Goal: Information Seeking & Learning: Check status

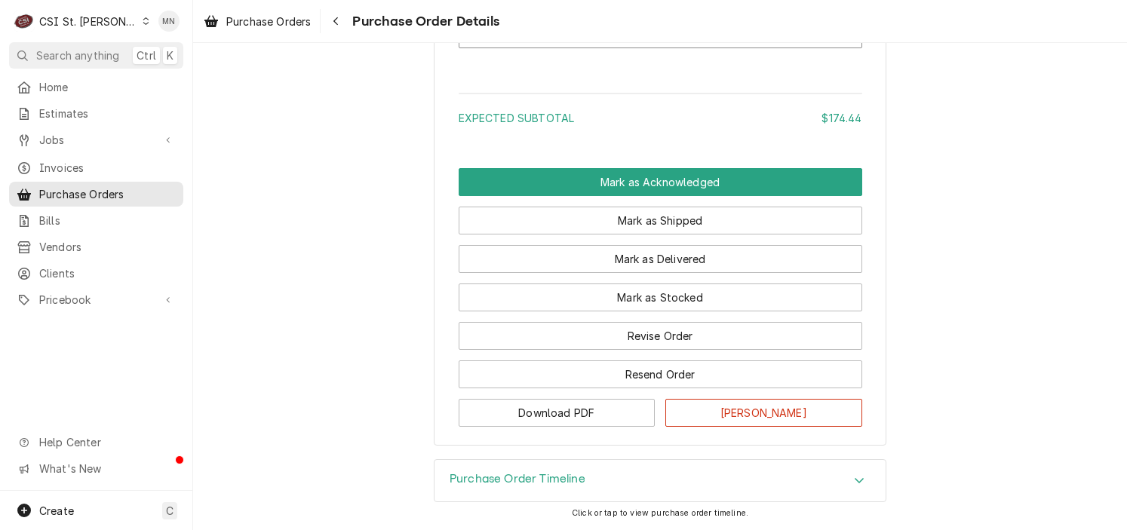
scroll to position [1902, 0]
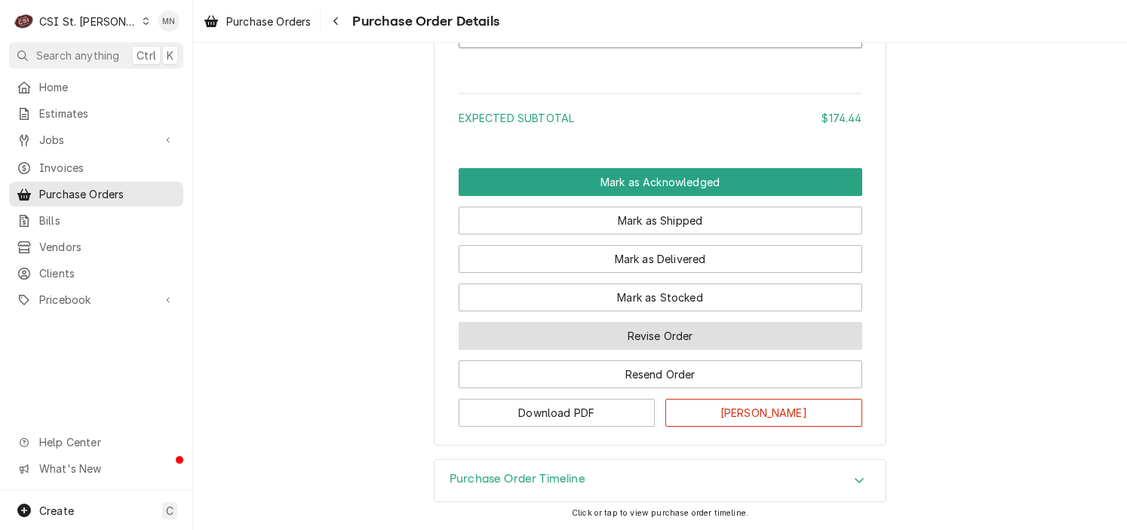
click at [667, 333] on button "Revise Order" at bounding box center [661, 336] width 404 height 28
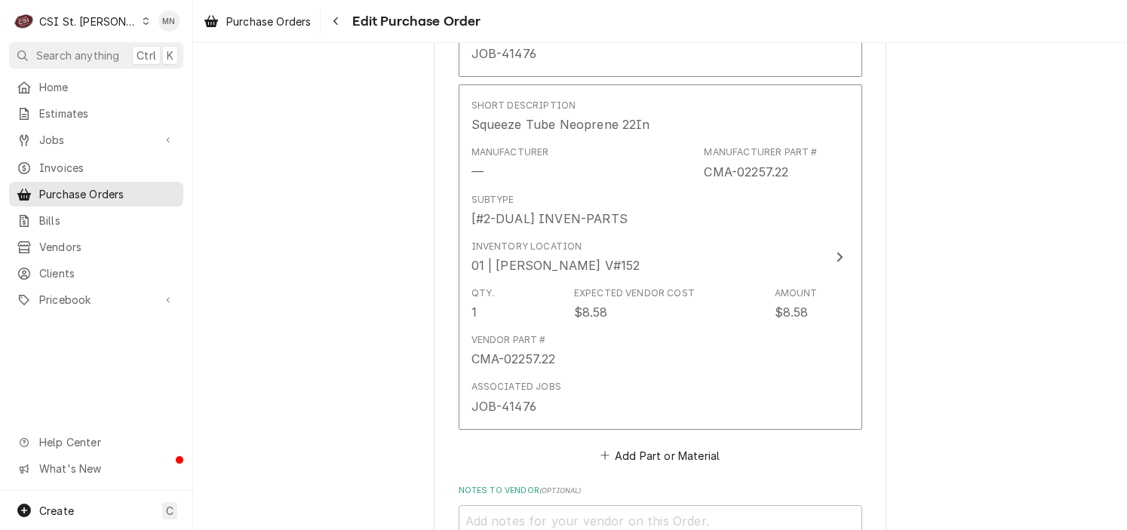
scroll to position [1713, 0]
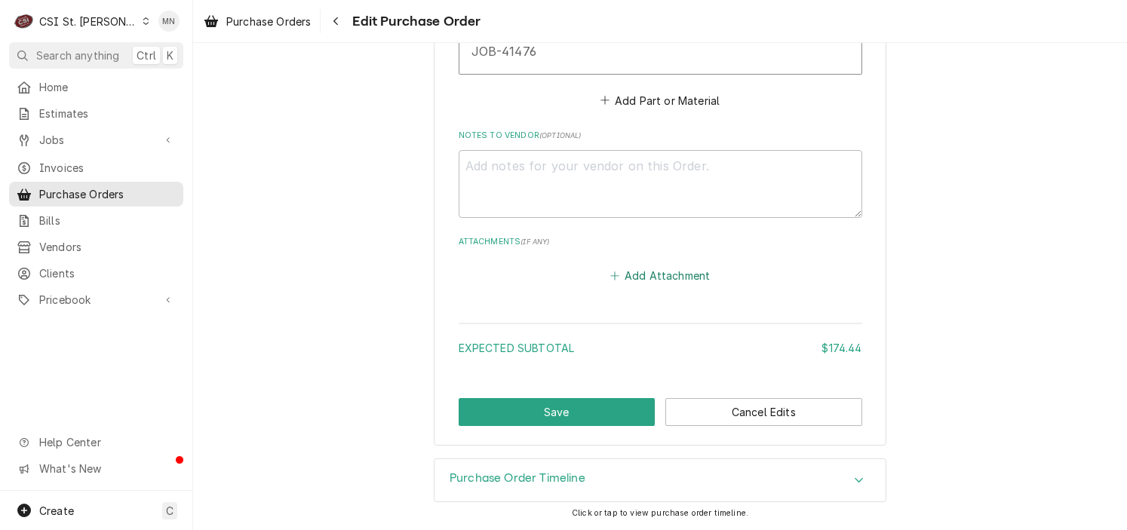
click at [662, 275] on button "Add Attachment" at bounding box center [660, 275] width 106 height 21
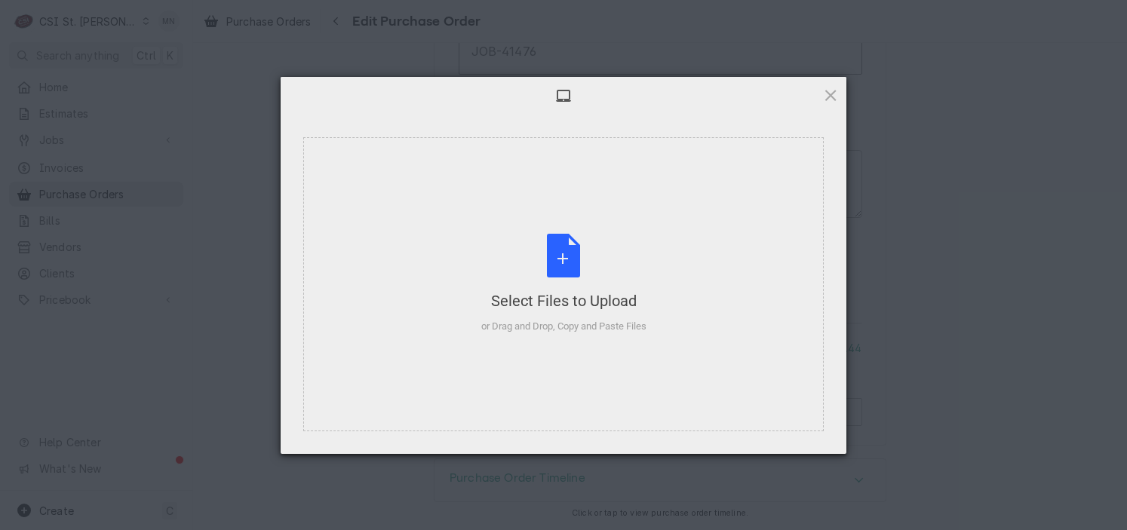
type textarea "x"
click at [594, 271] on div "Select Files to Upload or Drag and Drop, Copy and Paste Files" at bounding box center [563, 284] width 165 height 100
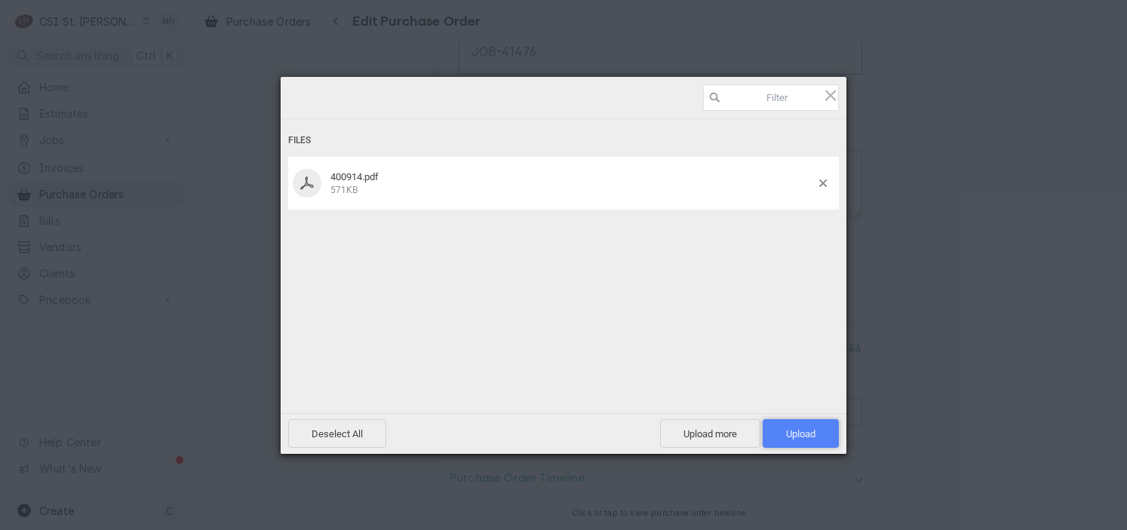
click at [805, 434] on span "Upload 1" at bounding box center [800, 434] width 29 height 11
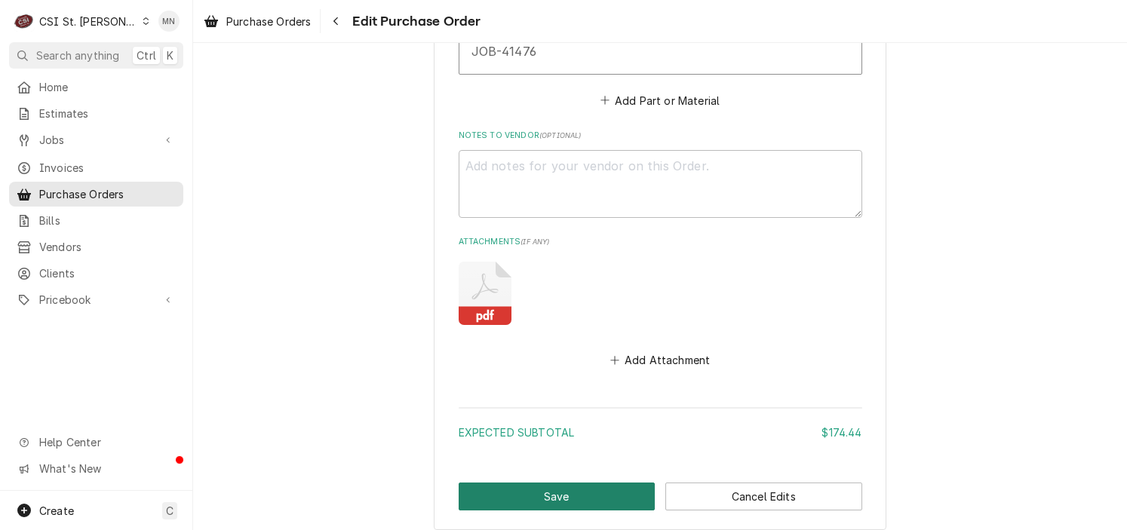
click at [557, 497] on button "Save" at bounding box center [557, 497] width 197 height 28
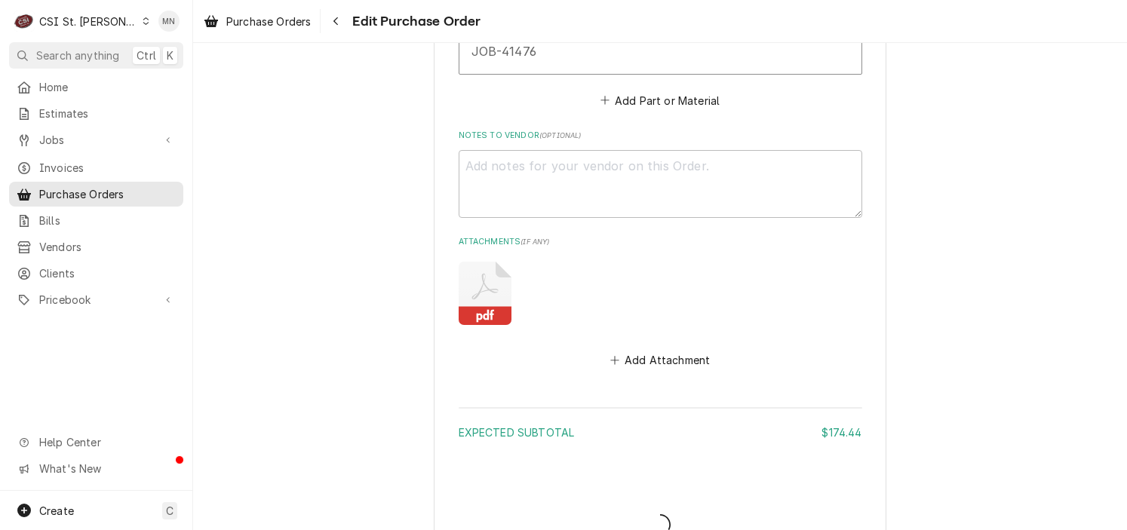
type textarea "x"
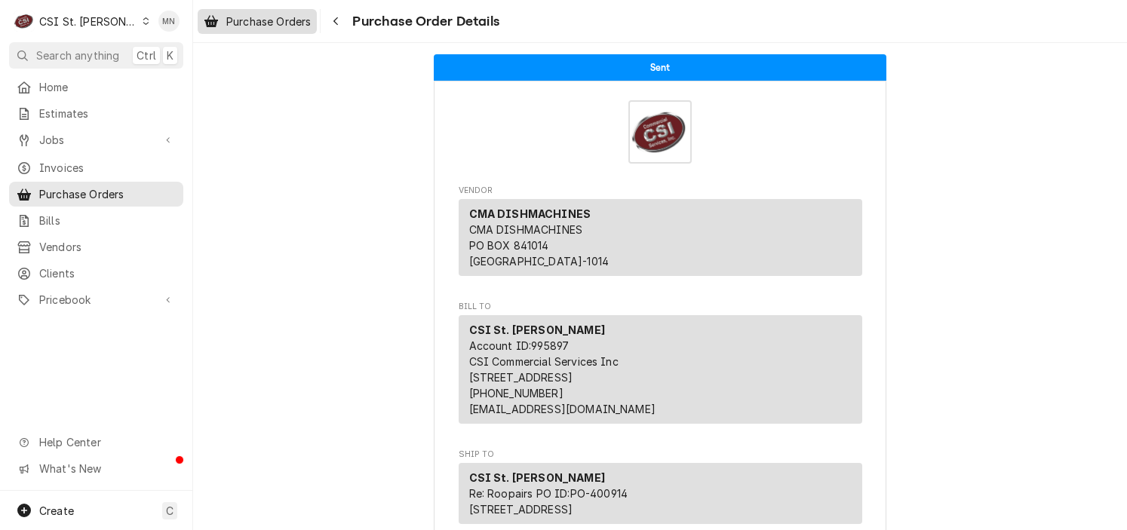
click at [290, 26] on span "Purchase Orders" at bounding box center [268, 22] width 85 height 16
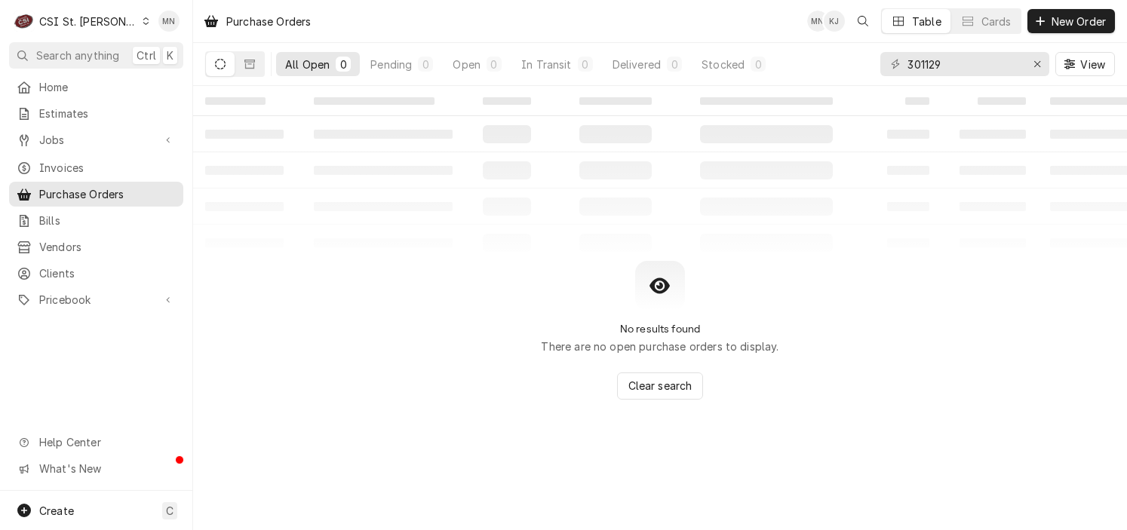
drag, startPoint x: 818, startPoint y: 215, endPoint x: 805, endPoint y: 211, distance: 13.4
click at [817, 215] on table "‌ ‌ ‌ ‌ ‌ ‌ ‌ ‌ ‌ ‌ ‌ ‌ ‌ ‌ ‌ ‌ ‌ ‌ ‌ ‌ ‌ ‌ ‌ ‌ ‌ ‌ ‌ ‌ ‌ ‌ ‌ ‌ ‌ ‌ ‌ ‌ ‌ ‌ ‌ ‌…" at bounding box center [660, 173] width 934 height 175
click at [65, 85] on span "Home" at bounding box center [107, 87] width 137 height 16
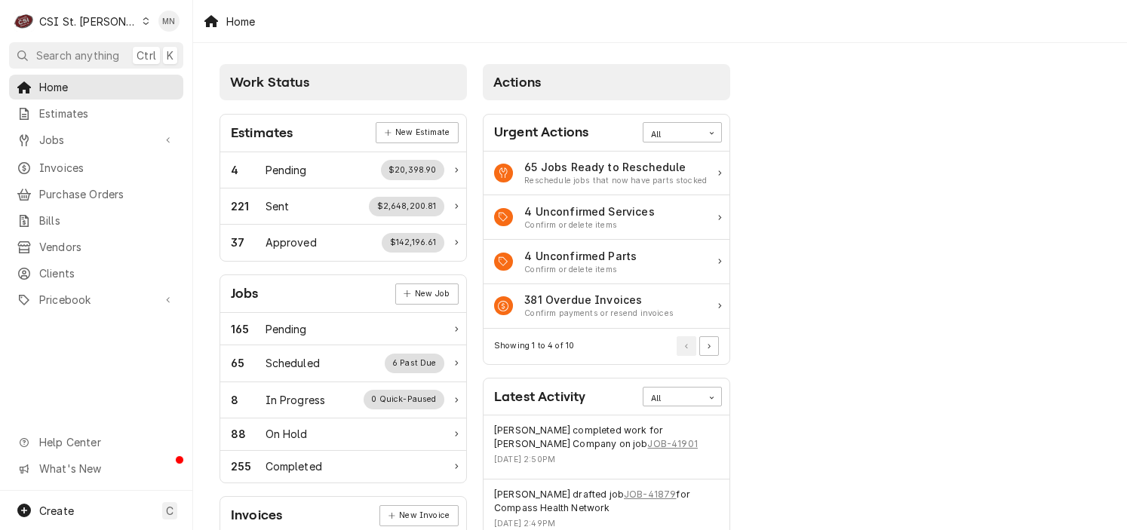
click at [75, 21] on div "CSI St. [PERSON_NAME]" at bounding box center [88, 22] width 98 height 16
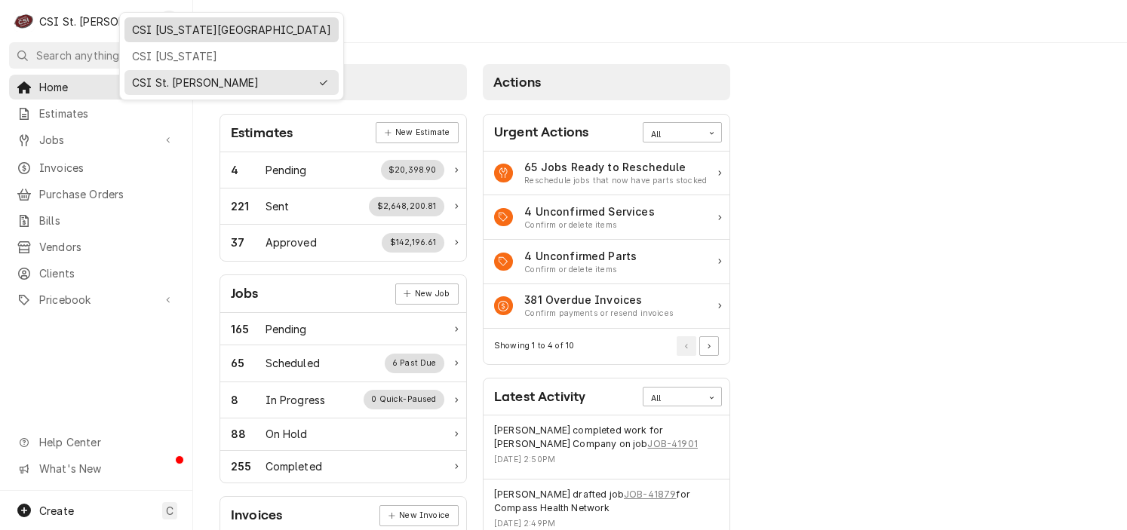
click at [143, 33] on div "CSI [US_STATE][GEOGRAPHIC_DATA]" at bounding box center [231, 30] width 199 height 16
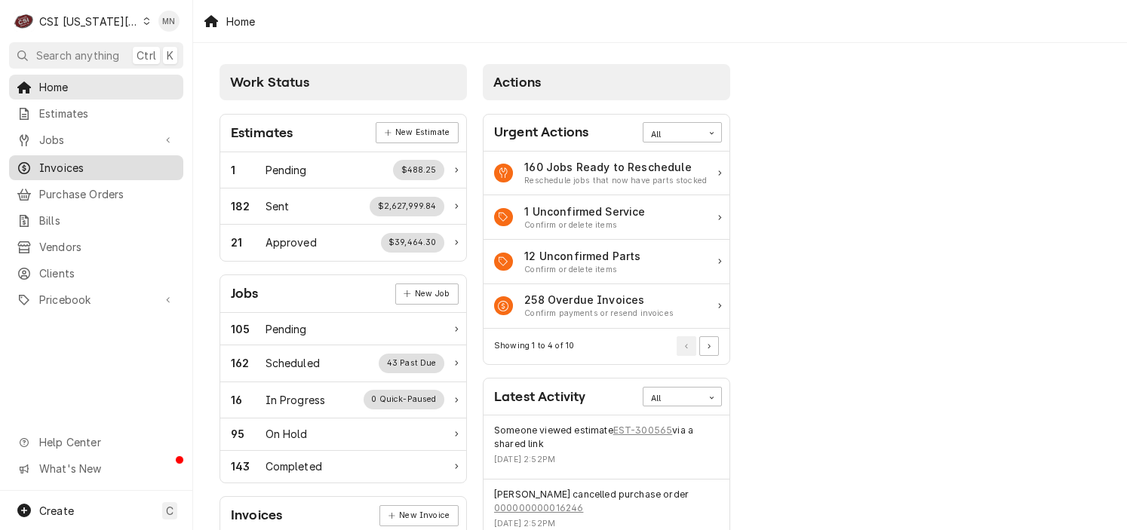
click at [88, 165] on span "Invoices" at bounding box center [107, 168] width 137 height 16
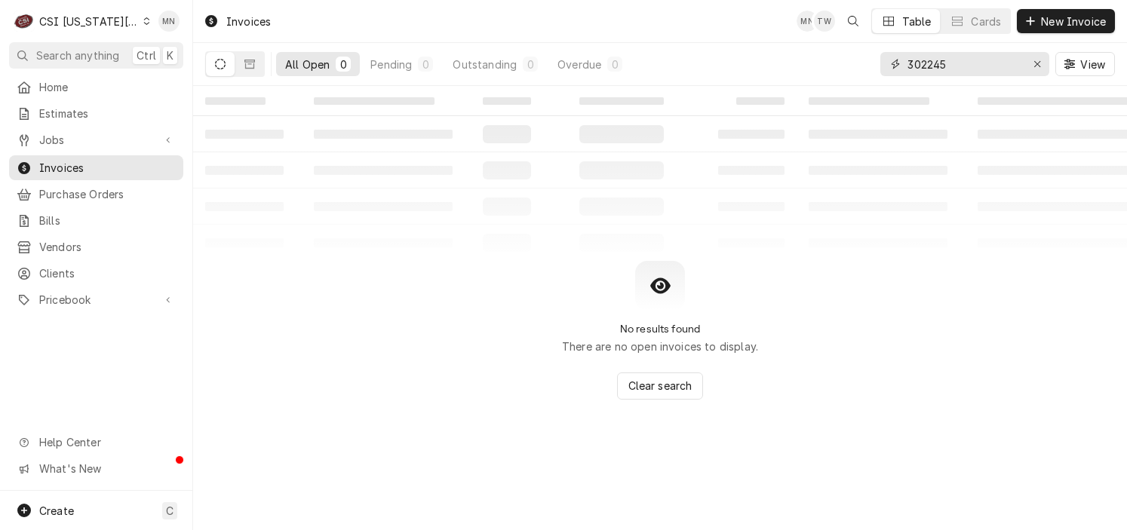
drag, startPoint x: 964, startPoint y: 64, endPoint x: 831, endPoint y: 66, distance: 132.8
click at [838, 65] on div "All Open 0 Pending 0 Outstanding 0 Overdue 0 302245 View" at bounding box center [660, 64] width 910 height 42
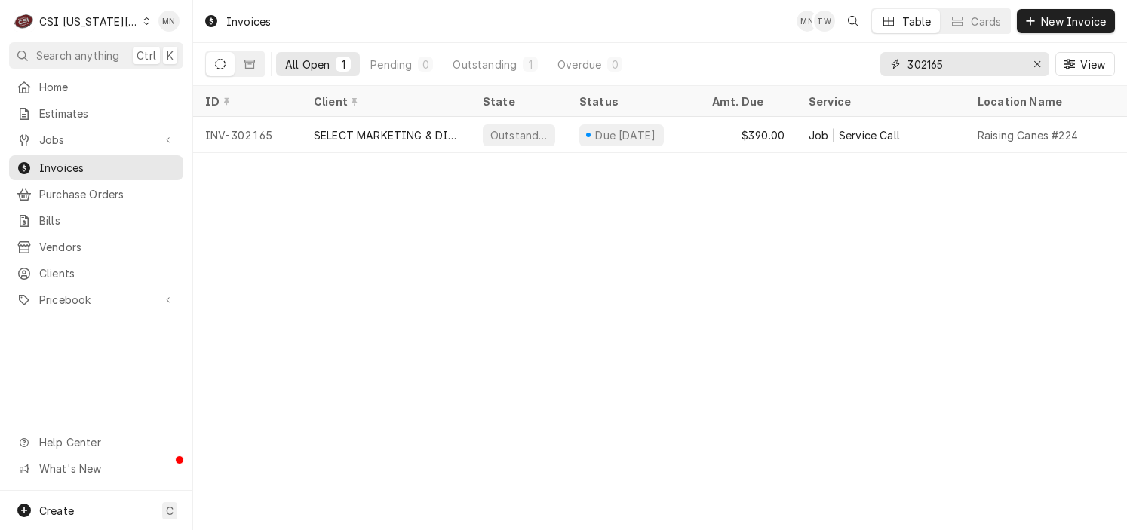
drag, startPoint x: 945, startPoint y: 63, endPoint x: 875, endPoint y: 61, distance: 69.5
click at [875, 61] on div "All Open 1 Pending 0 Outstanding 1 Overdue 0 302165 View" at bounding box center [660, 64] width 910 height 42
drag, startPoint x: 952, startPoint y: 69, endPoint x: 909, endPoint y: 63, distance: 43.4
click at [909, 63] on input "302162" at bounding box center [964, 64] width 113 height 24
drag, startPoint x: 947, startPoint y: 64, endPoint x: 875, endPoint y: 63, distance: 71.7
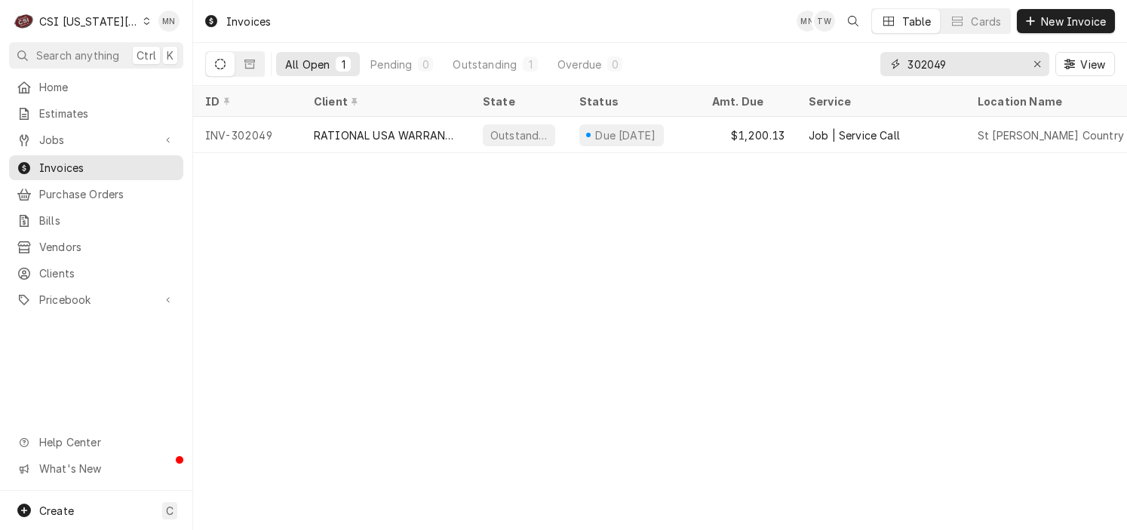
click at [875, 63] on div "All Open 1 Pending 0 Outstanding 1 Overdue 0 302049 View" at bounding box center [660, 64] width 910 height 42
type input "302298"
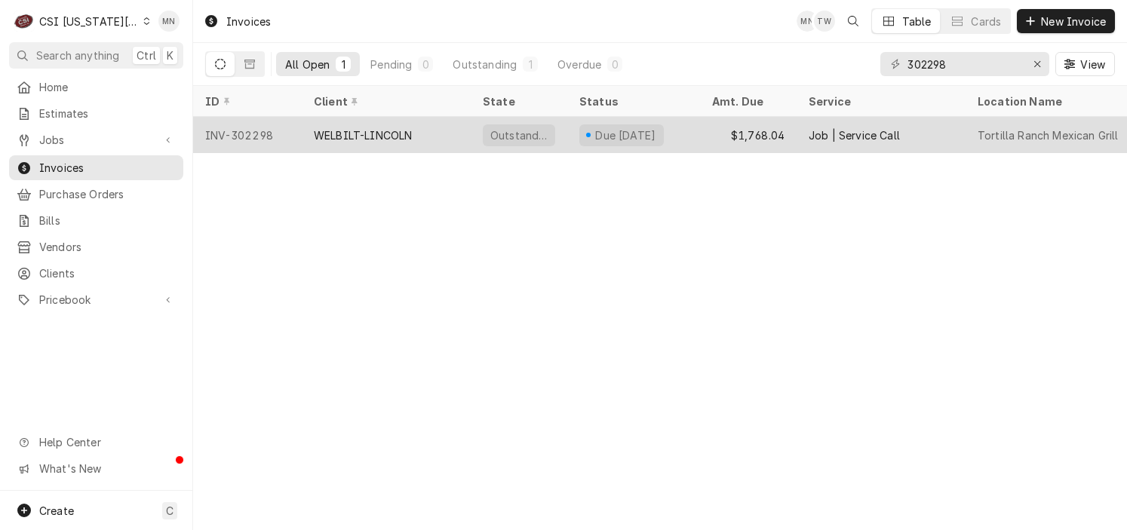
click at [411, 129] on div "WELBILT-LINCOLN" at bounding box center [363, 136] width 98 height 16
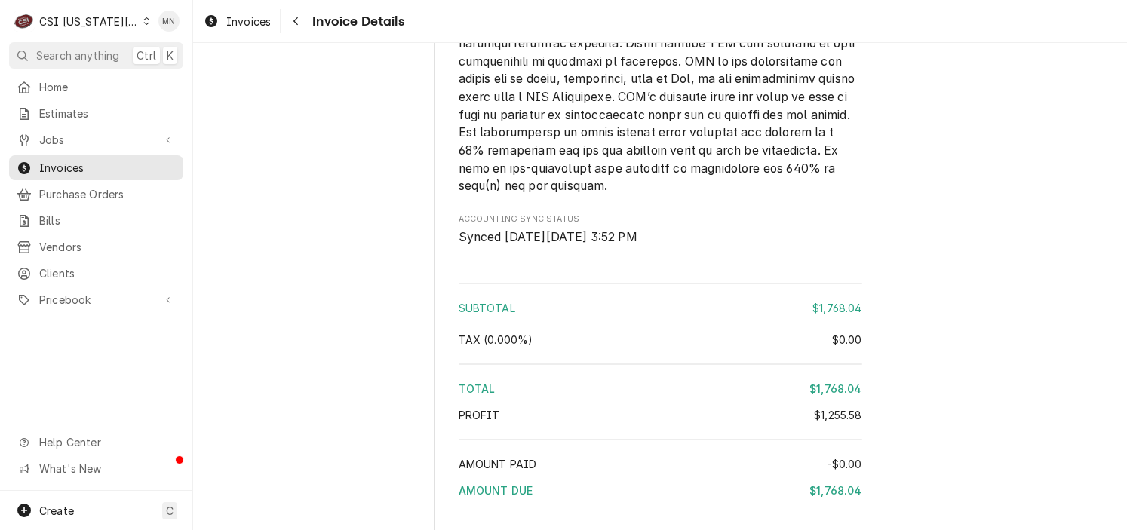
scroll to position [3456, 0]
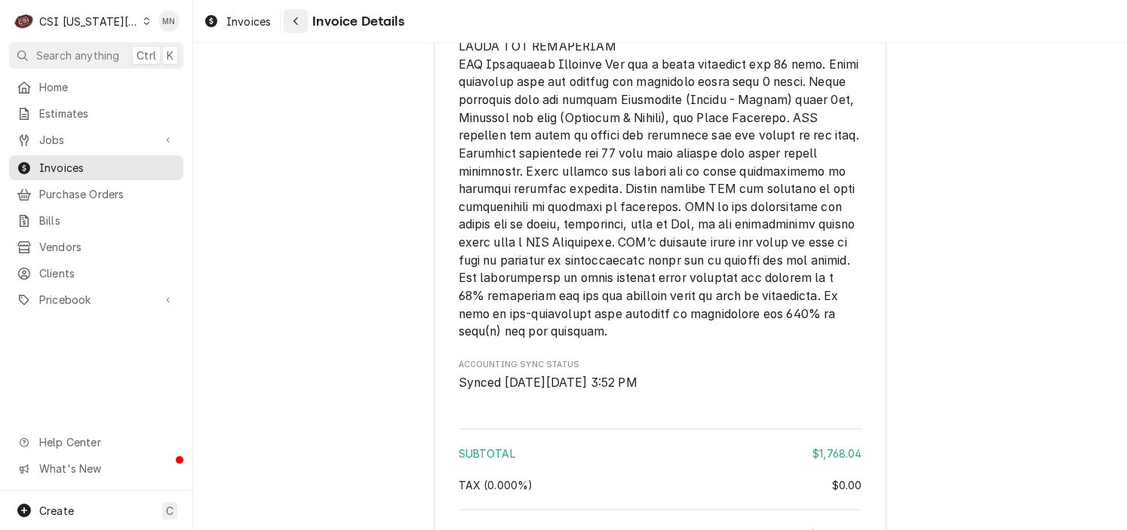
click at [308, 19] on button "Navigate back" at bounding box center [296, 21] width 24 height 24
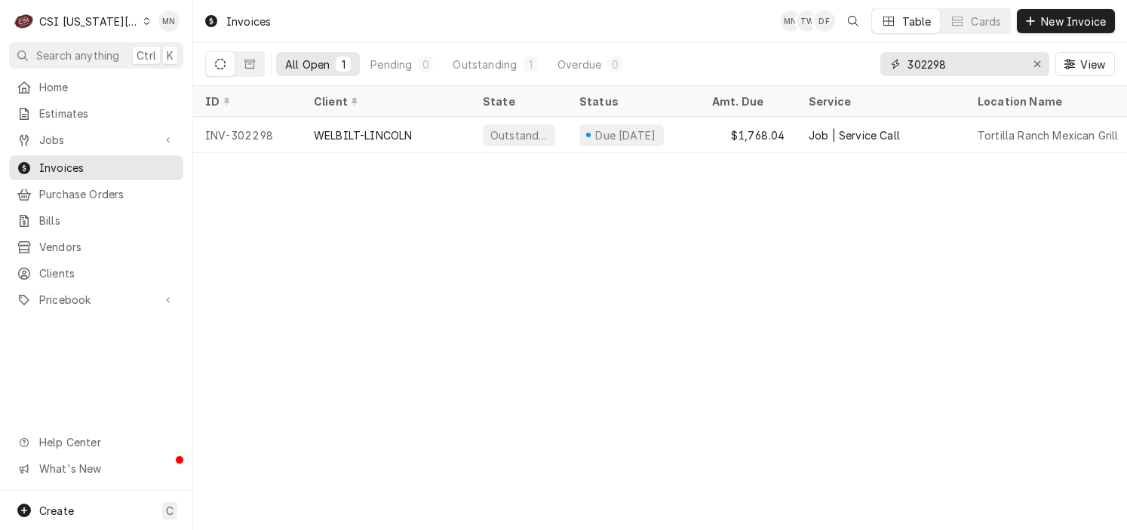
drag, startPoint x: 957, startPoint y: 66, endPoint x: 896, endPoint y: 65, distance: 61.9
click at [896, 65] on div "302298" at bounding box center [965, 64] width 169 height 24
type input "302300"
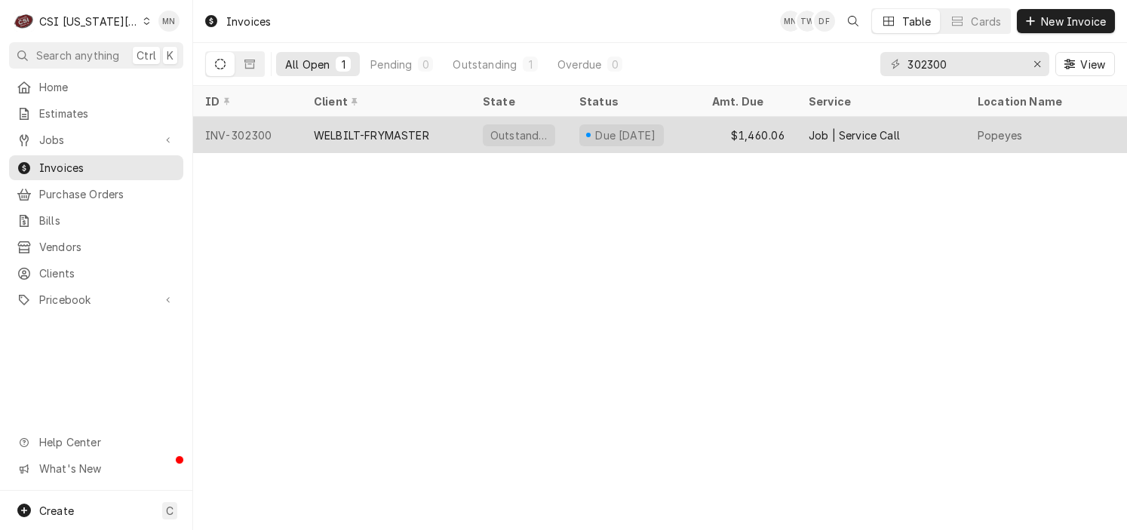
click at [374, 128] on div "WELBILT-FRYMASTER" at bounding box center [371, 136] width 115 height 16
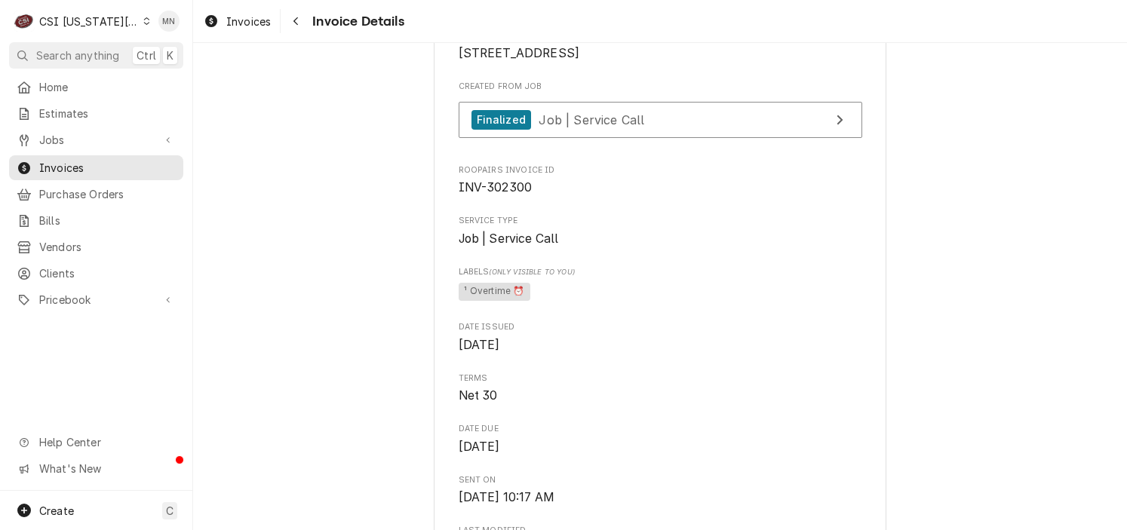
scroll to position [302, 0]
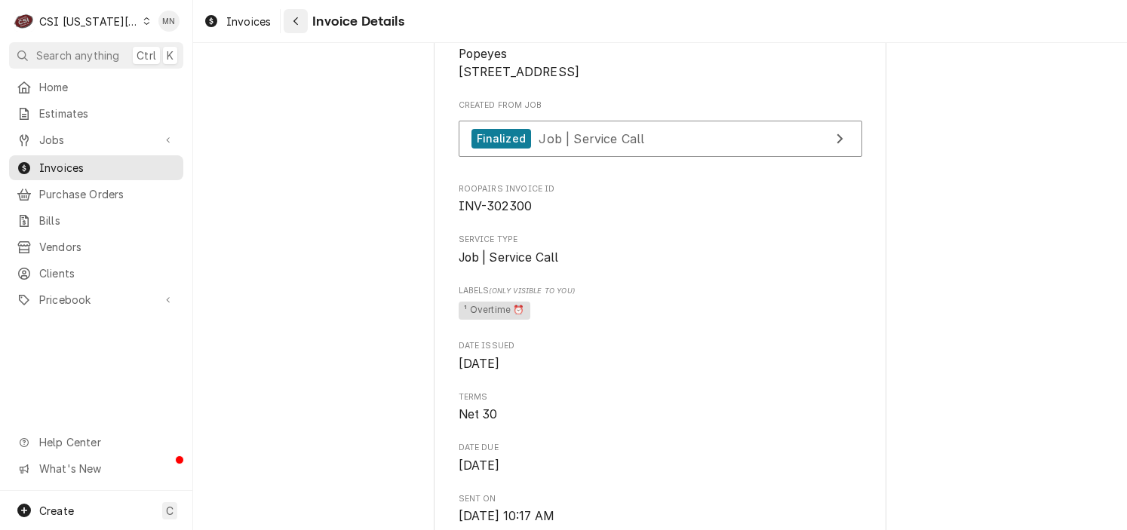
click at [290, 20] on div "Navigate back" at bounding box center [295, 21] width 15 height 15
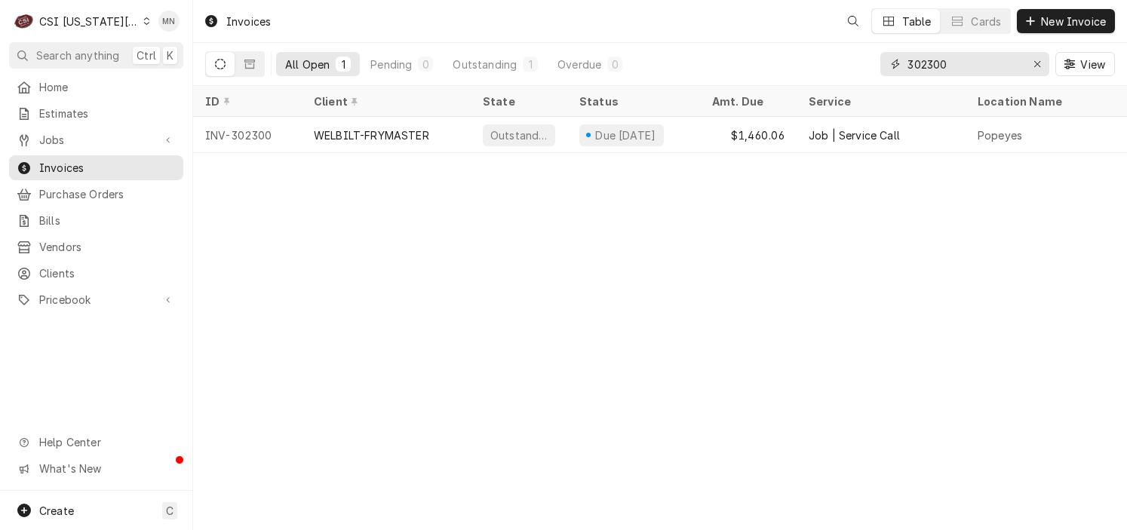
click at [955, 66] on input "302300" at bounding box center [964, 64] width 113 height 24
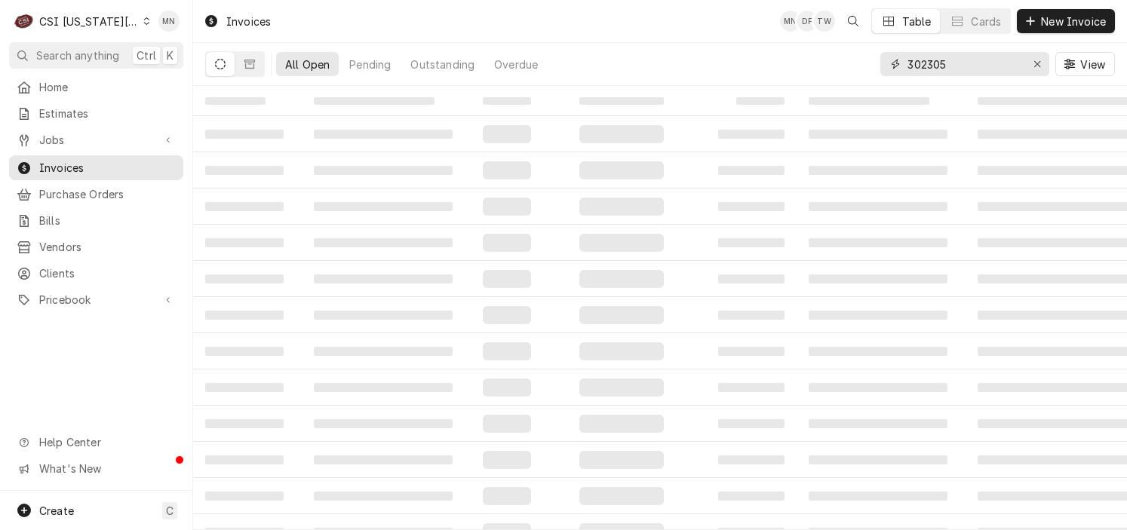
type input "302305"
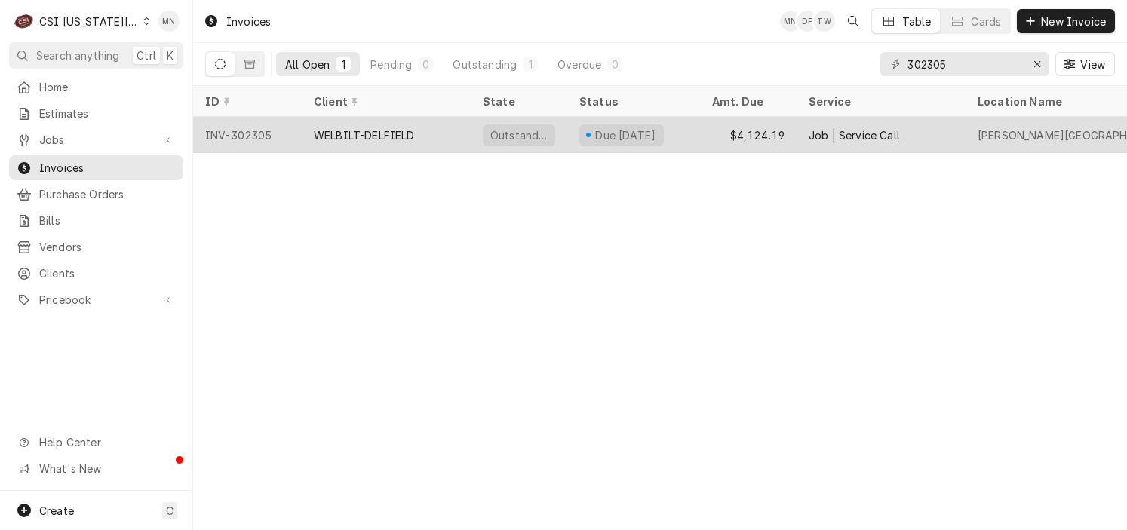
click at [377, 130] on div "WELBILT-DELFIELD" at bounding box center [364, 136] width 101 height 16
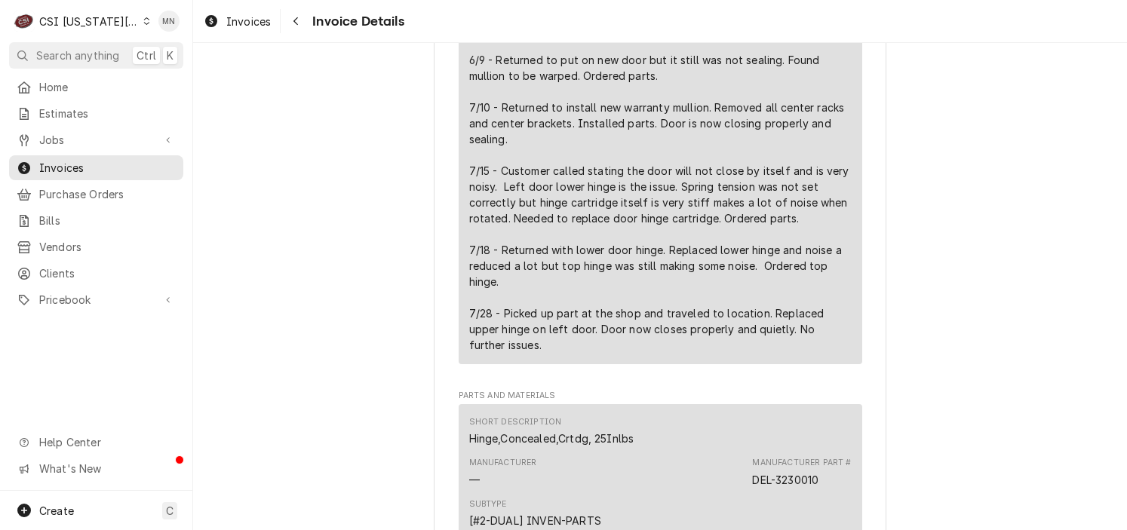
scroll to position [1207, 0]
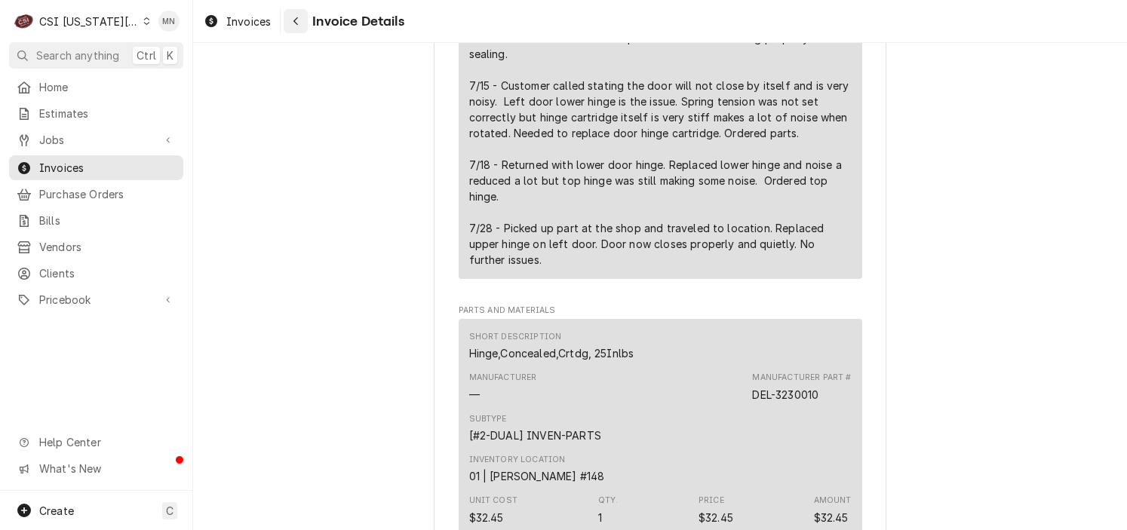
click at [300, 17] on div "Navigate back" at bounding box center [295, 21] width 15 height 15
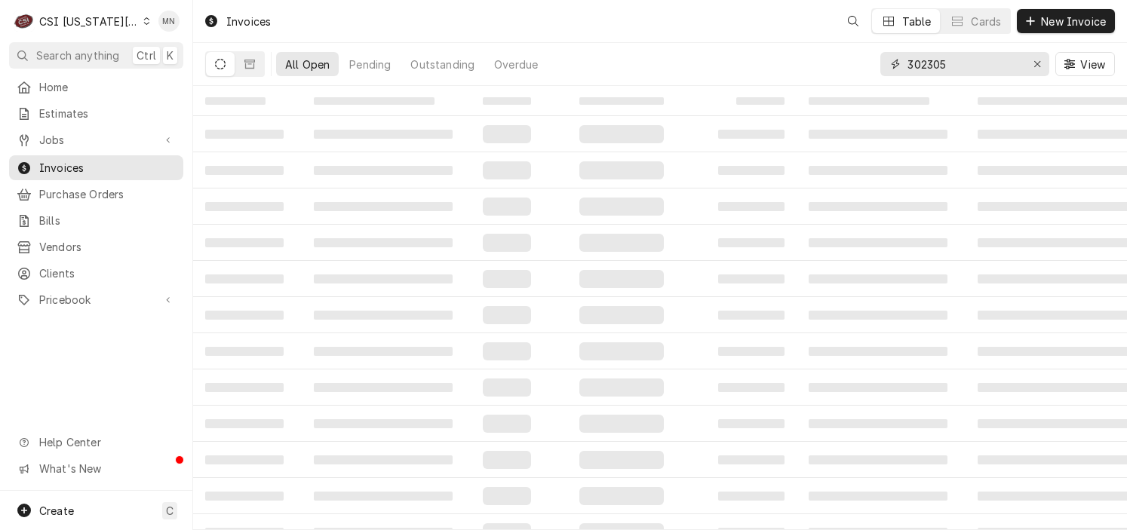
click at [967, 69] on input "302305" at bounding box center [964, 64] width 113 height 24
type input "302308"
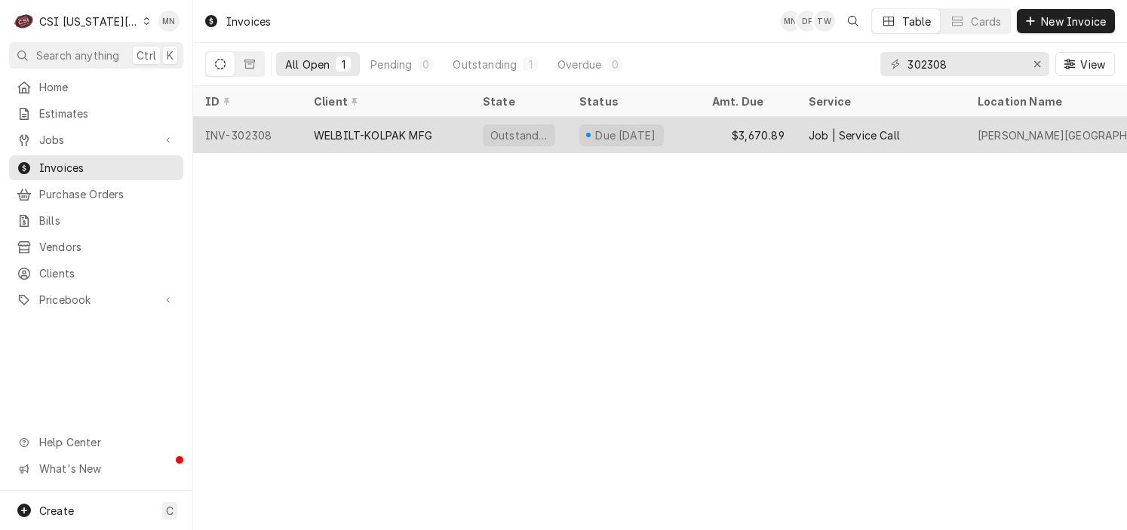
click at [398, 137] on div "WELBILT-KOLPAK MFG" at bounding box center [373, 136] width 118 height 16
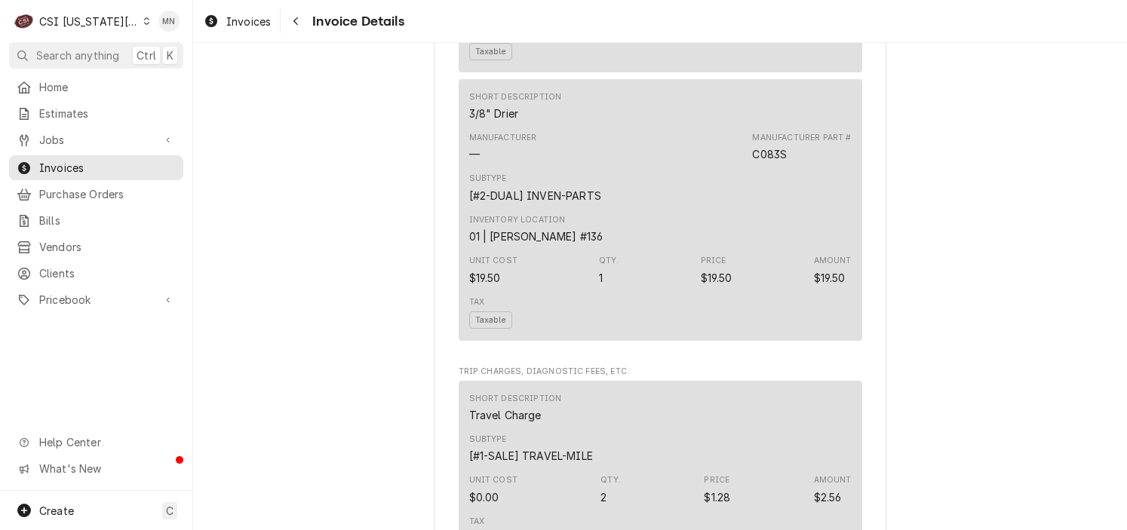
scroll to position [2641, 0]
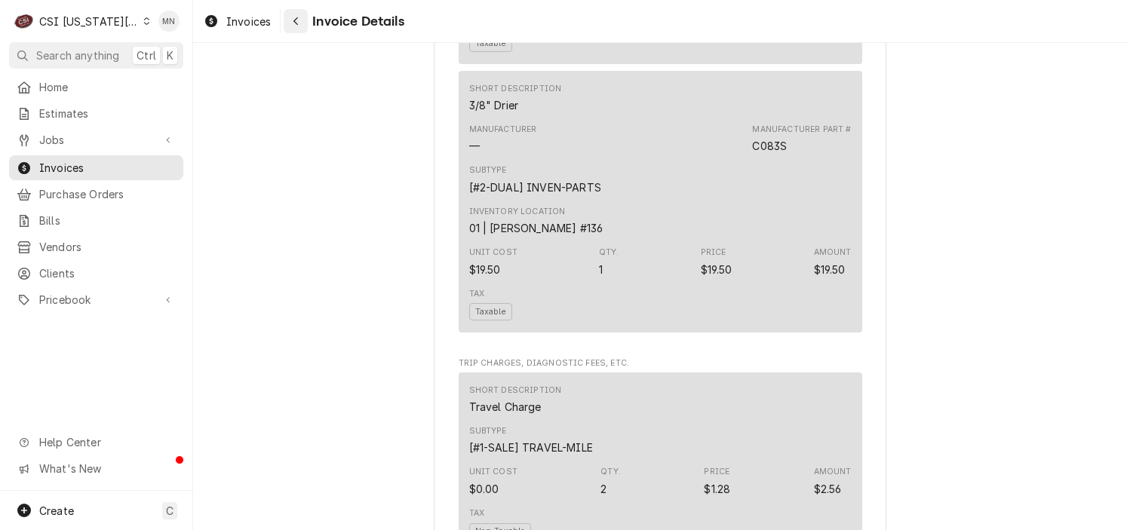
click at [293, 23] on icon "Navigate back" at bounding box center [296, 21] width 7 height 11
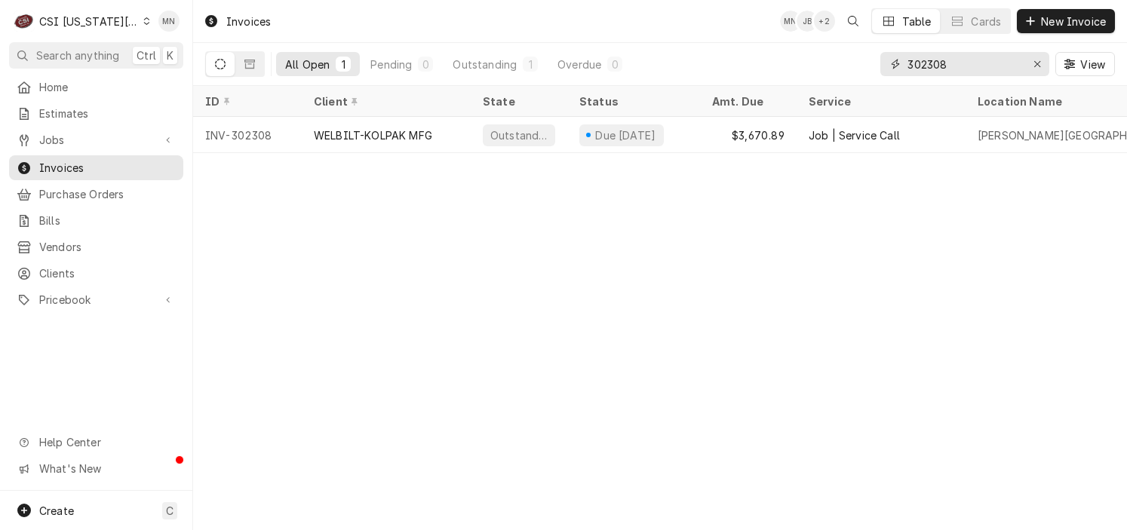
click at [945, 67] on input "302308" at bounding box center [964, 64] width 113 height 24
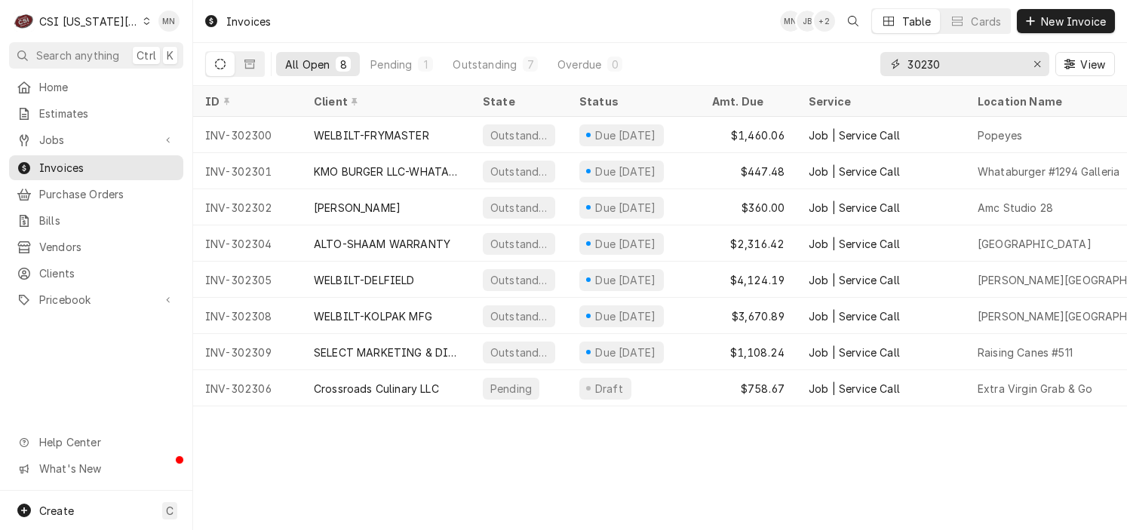
drag, startPoint x: 948, startPoint y: 65, endPoint x: 872, endPoint y: 54, distance: 76.2
click at [872, 54] on div "All Open 8 Pending 1 Outstanding 7 Overdue 0 30230 View" at bounding box center [660, 64] width 910 height 42
type input "302253"
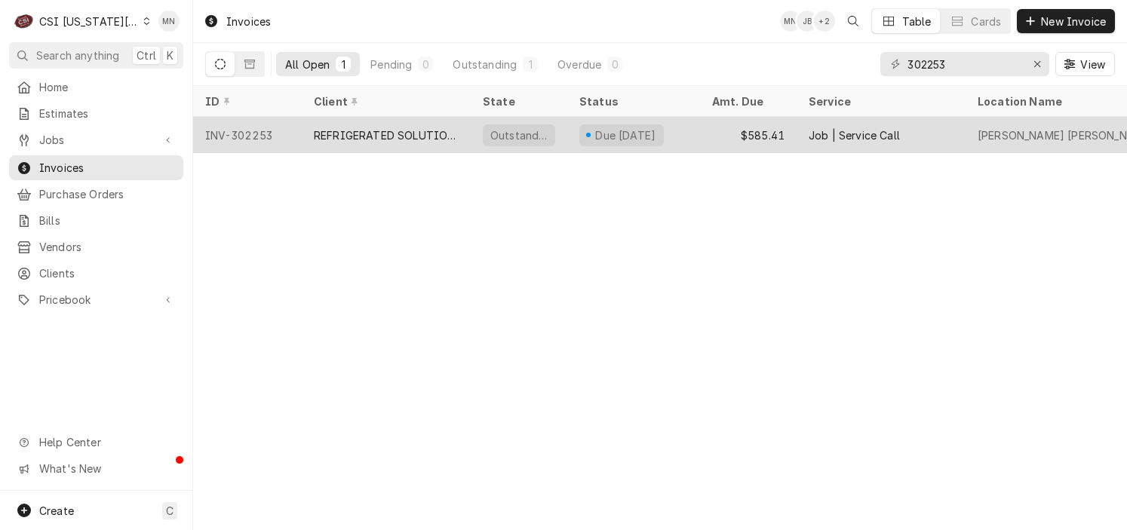
click at [383, 140] on div "REFRIGERATED SOLUTIONS GROUP (2)" at bounding box center [386, 136] width 145 height 16
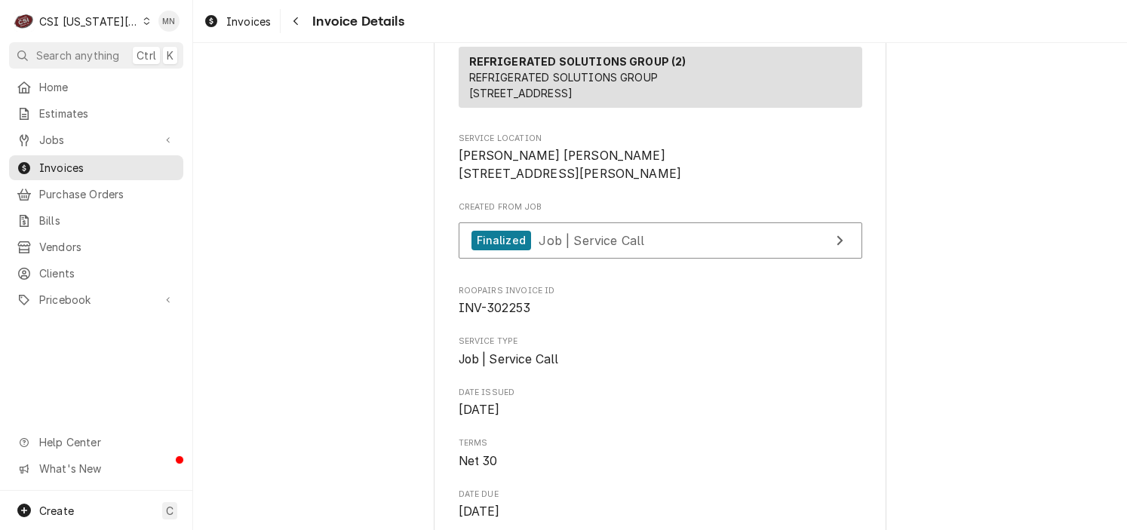
scroll to position [226, 0]
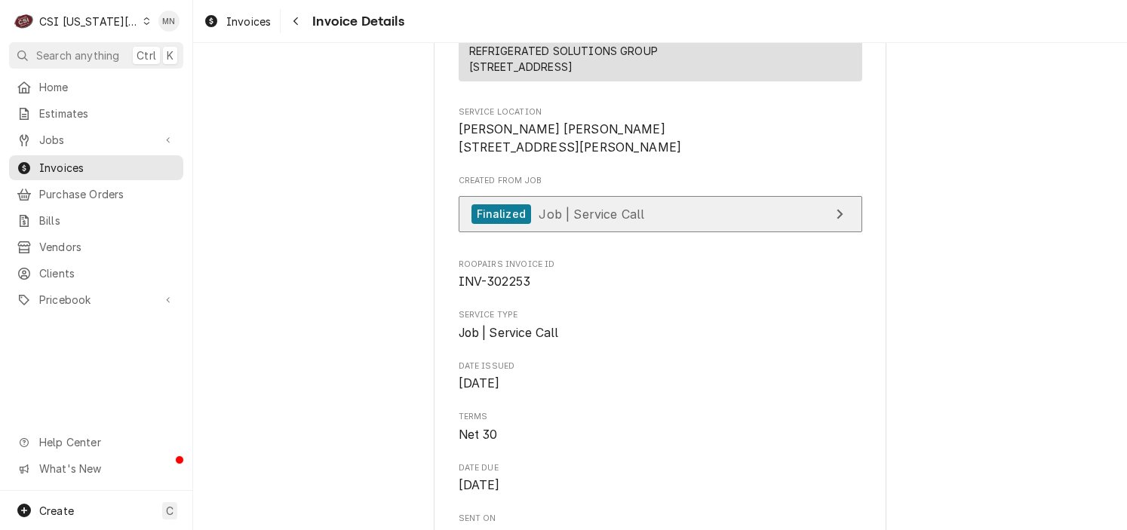
click at [595, 233] on link "Finalized Job | Service Call" at bounding box center [661, 214] width 404 height 37
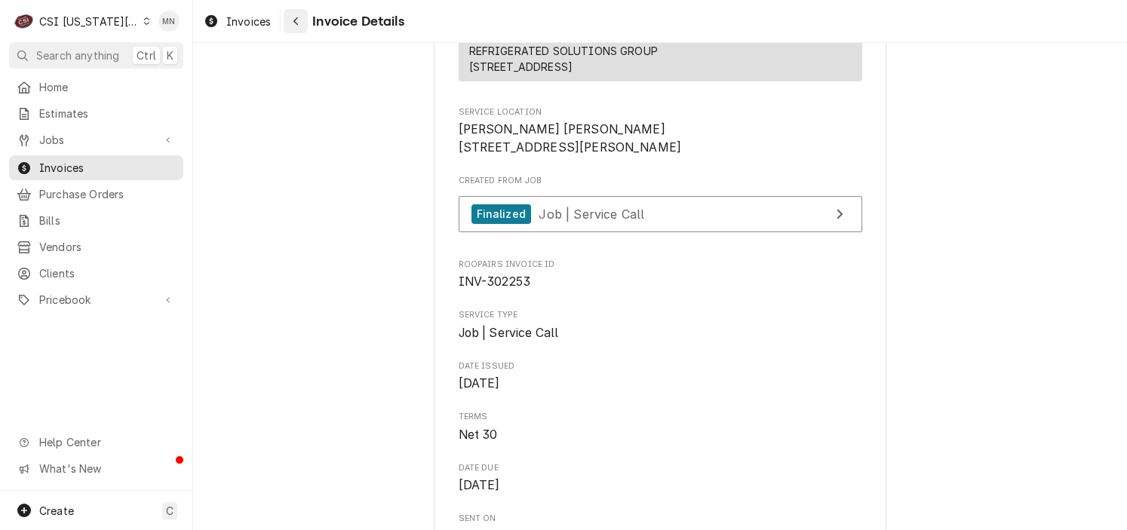
click at [296, 16] on icon "Navigate back" at bounding box center [296, 21] width 7 height 11
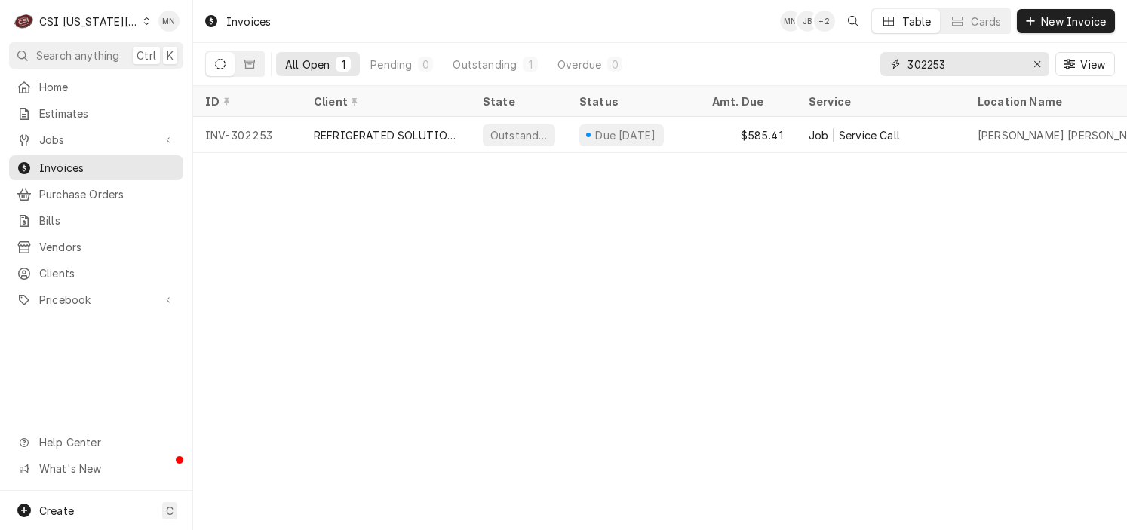
drag, startPoint x: 972, startPoint y: 69, endPoint x: 865, endPoint y: 69, distance: 107.1
click at [865, 69] on div "All Open 1 Pending 0 Outstanding 1 Overdue 0 302253 View" at bounding box center [660, 64] width 910 height 42
type input "302352"
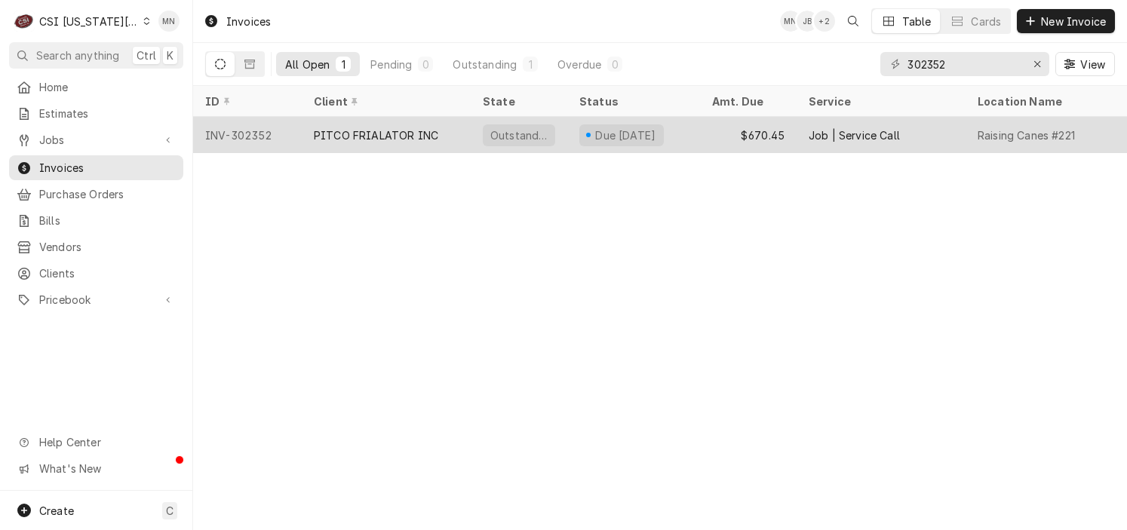
click at [347, 137] on div "PITCO FRIALATOR INC" at bounding box center [376, 136] width 124 height 16
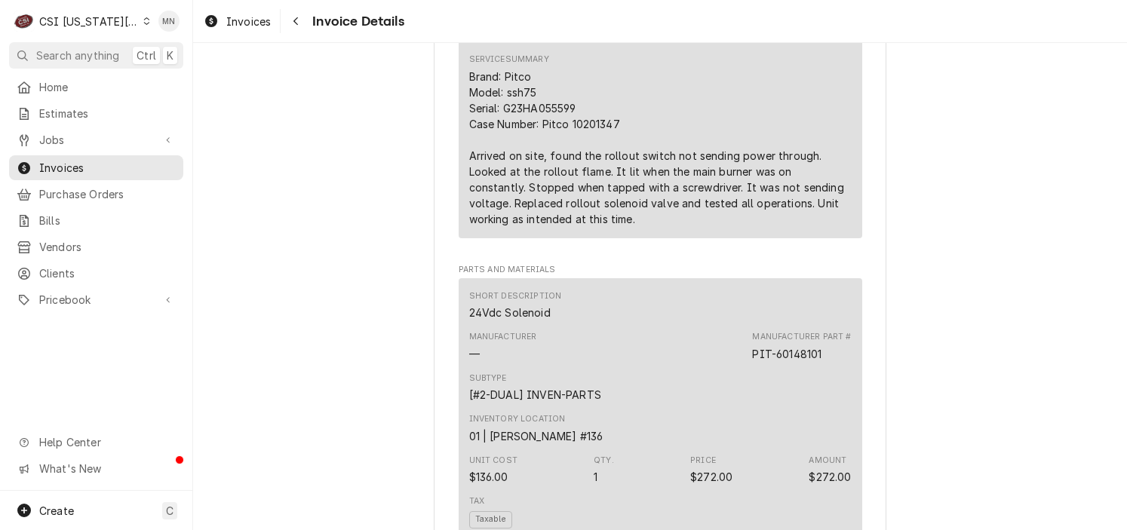
scroll to position [1056, 0]
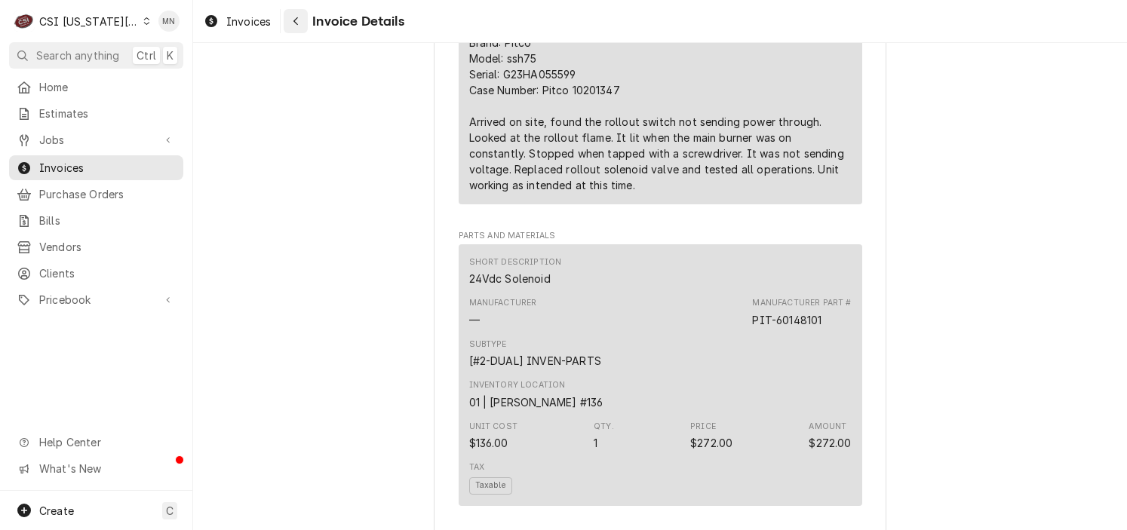
click at [296, 22] on icon "Navigate back" at bounding box center [296, 21] width 7 height 11
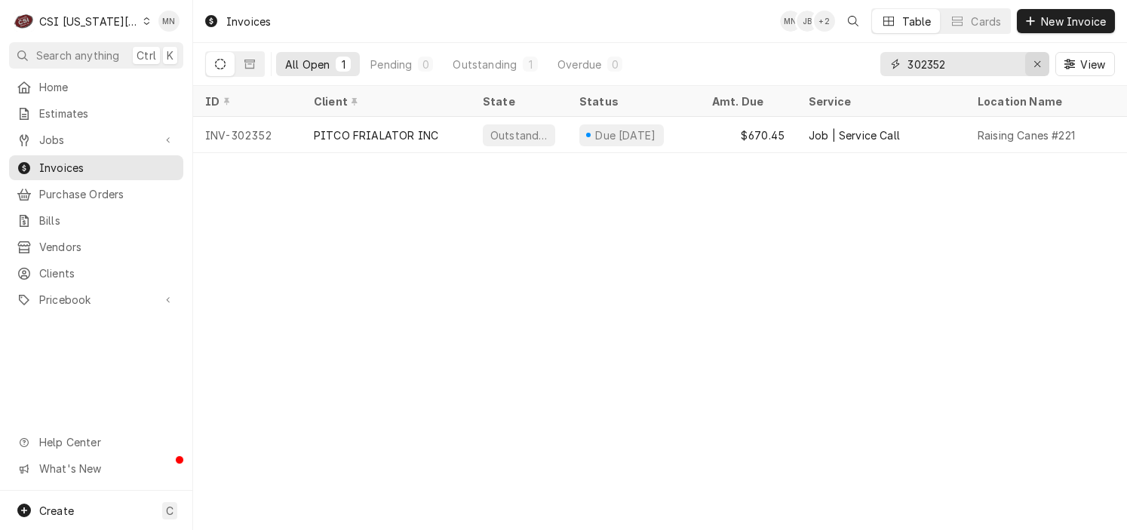
click at [1036, 67] on icon "Erase input" at bounding box center [1038, 64] width 8 height 11
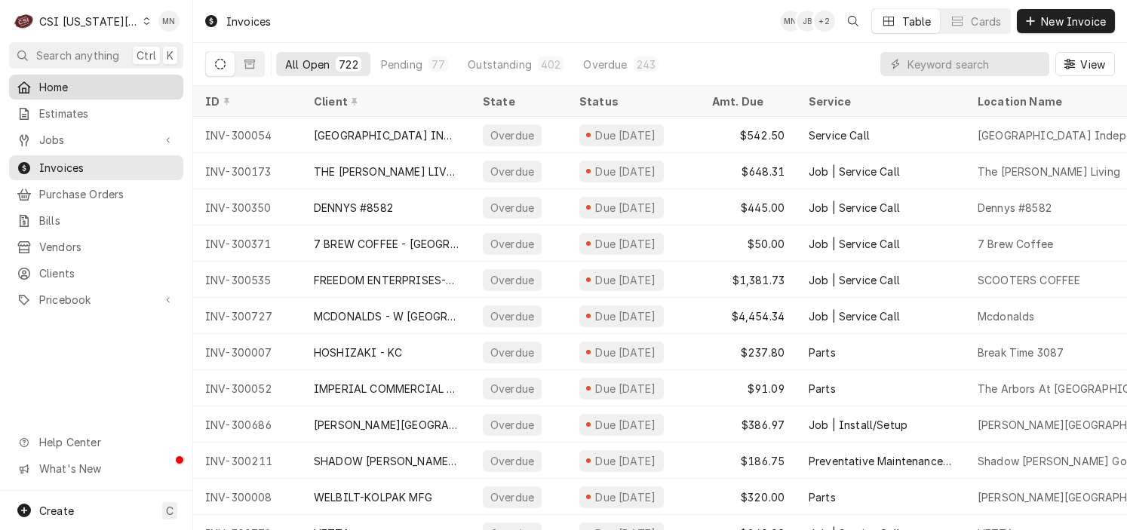
click at [40, 81] on span "Home" at bounding box center [107, 87] width 137 height 16
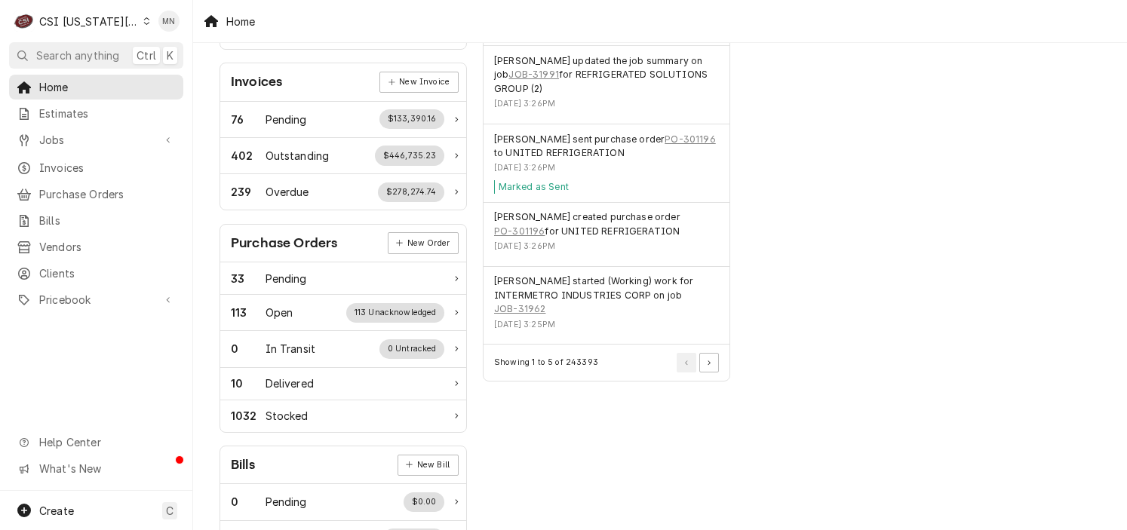
scroll to position [453, 0]
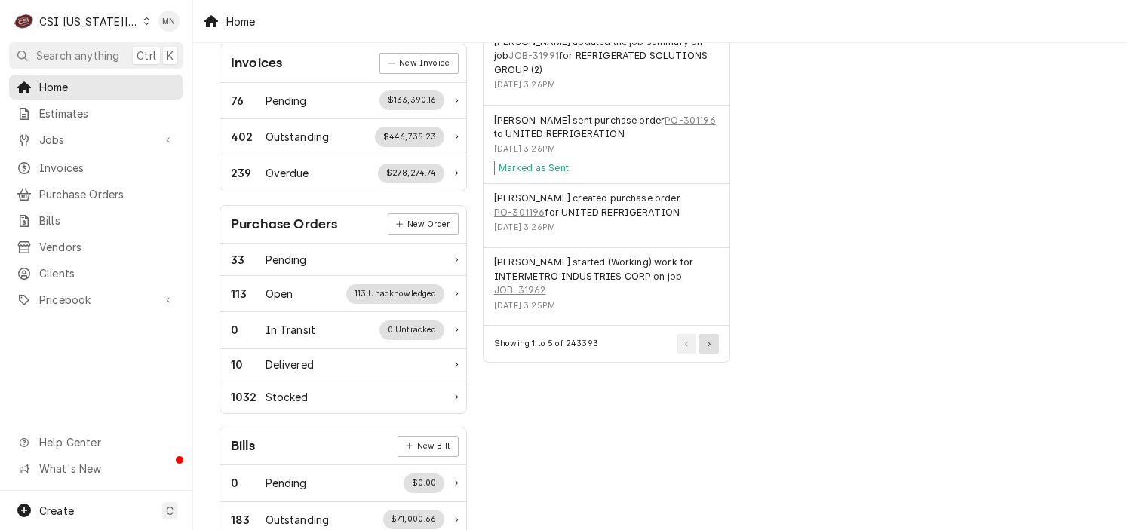
click at [715, 345] on button "Pagination Controls" at bounding box center [709, 344] width 20 height 20
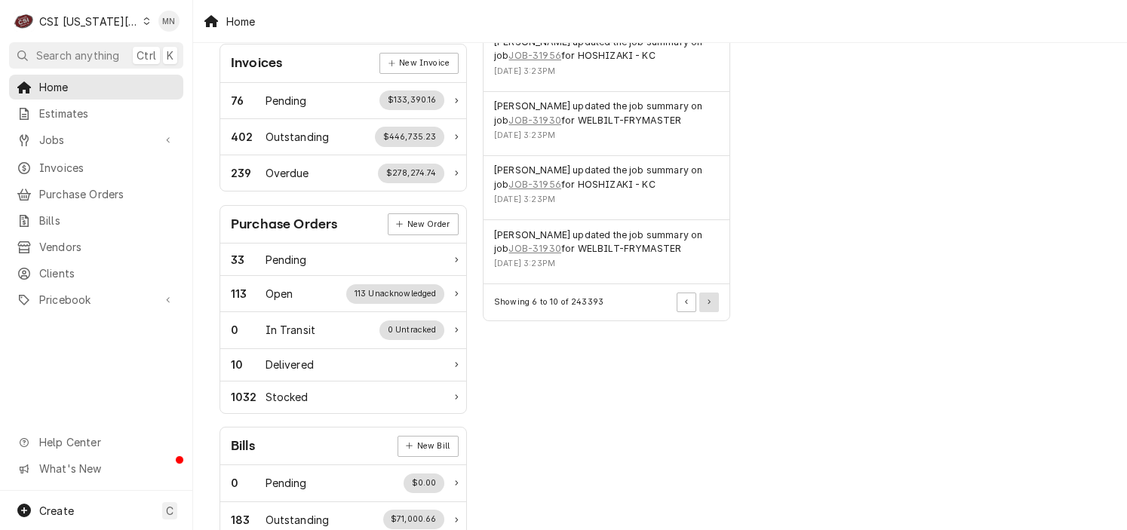
click at [708, 300] on icon "Pagination Controls" at bounding box center [709, 302] width 3 height 5
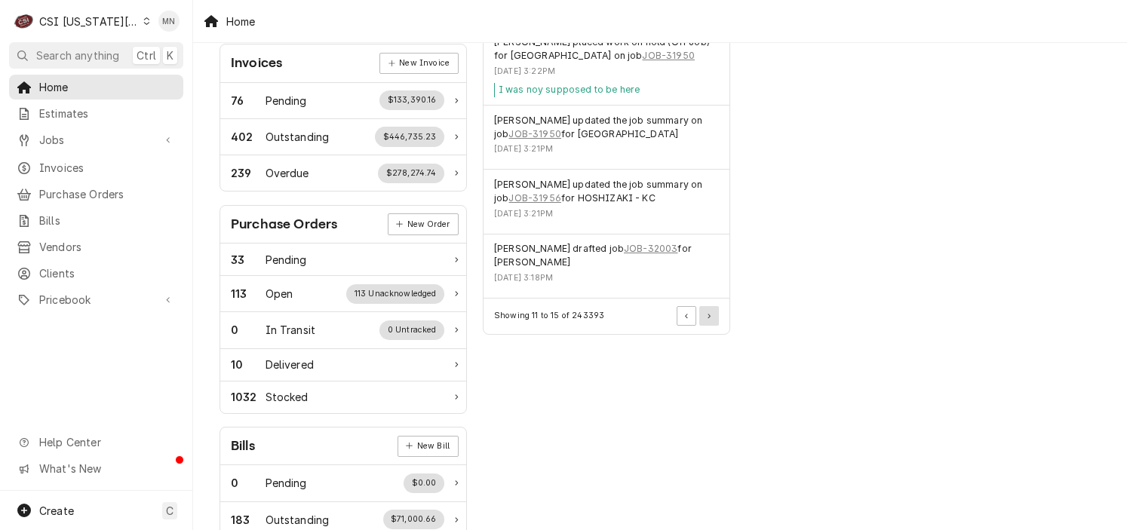
click at [711, 318] on button "Pagination Controls" at bounding box center [709, 316] width 20 height 20
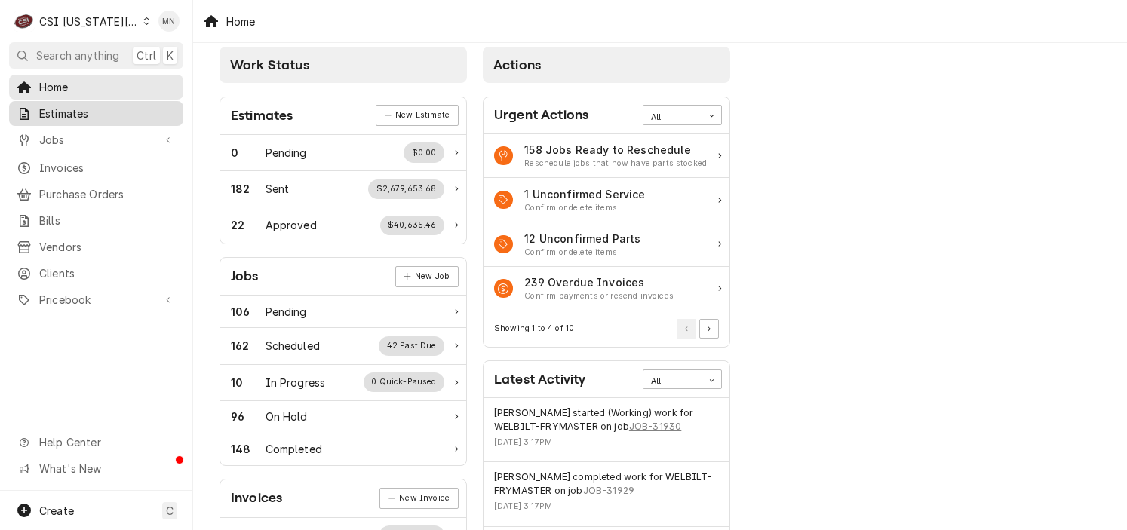
scroll to position [0, 0]
